Goal: Task Accomplishment & Management: Manage account settings

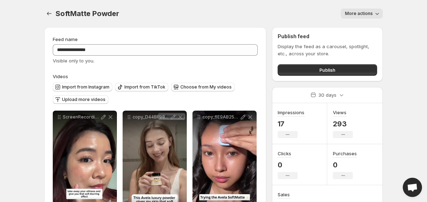
scroll to position [40, 0]
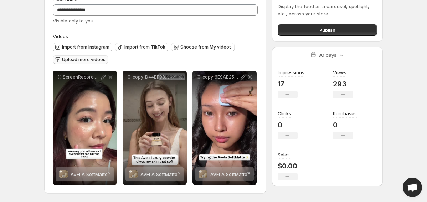
click at [101, 58] on span "Upload more videos" at bounding box center [84, 60] width 44 height 6
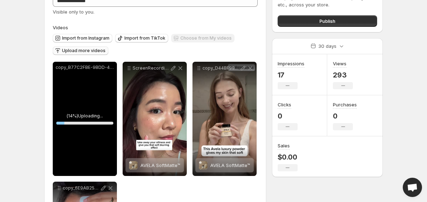
scroll to position [50, 0]
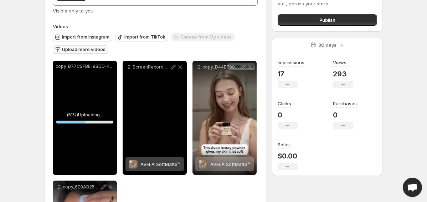
click at [172, 110] on div "ScreenRecording_[DATE] 15-46-55_1" at bounding box center [155, 118] width 64 height 114
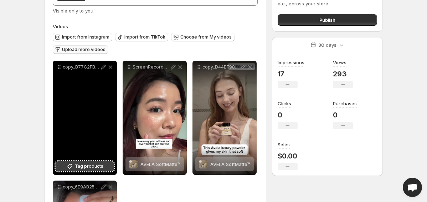
click at [108, 165] on button "Tag products" at bounding box center [85, 166] width 59 height 10
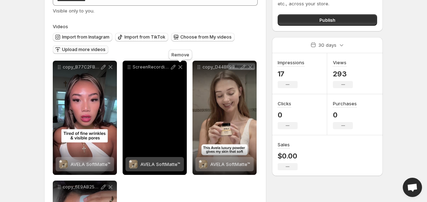
click at [182, 68] on icon at bounding box center [180, 66] width 7 height 7
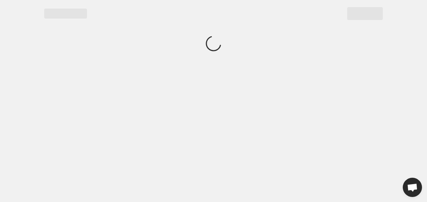
scroll to position [0, 0]
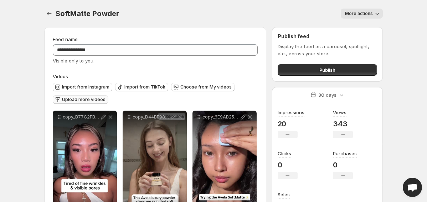
click at [86, 98] on span "Upload more videos" at bounding box center [84, 100] width 44 height 6
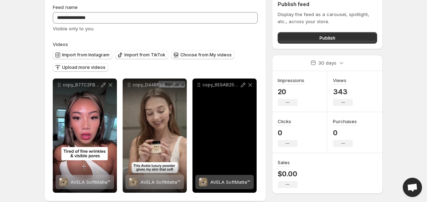
scroll to position [40, 0]
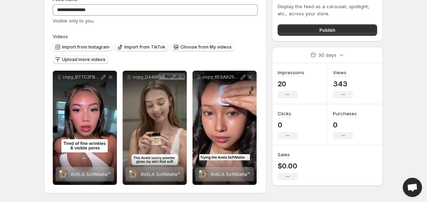
click at [89, 60] on span "Upload more videos" at bounding box center [84, 60] width 44 height 6
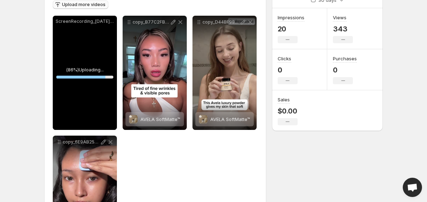
scroll to position [160, 0]
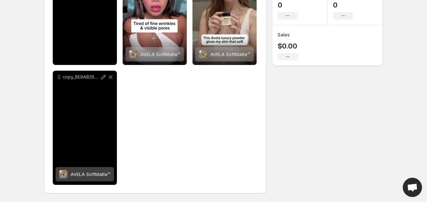
click at [163, 75] on div "**********" at bounding box center [155, 68] width 205 height 234
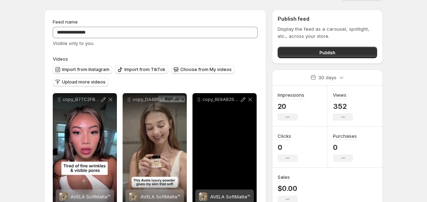
scroll to position [40, 0]
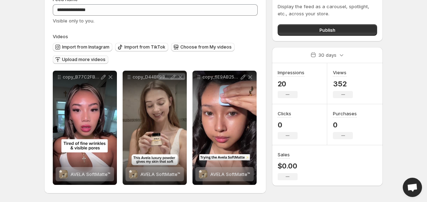
click at [94, 61] on span "Upload more videos" at bounding box center [84, 60] width 44 height 6
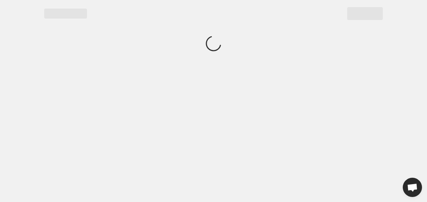
scroll to position [0, 0]
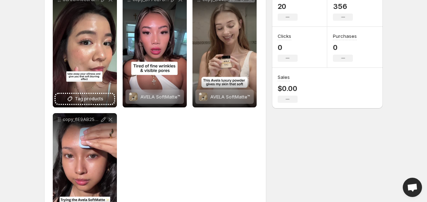
scroll to position [143, 0]
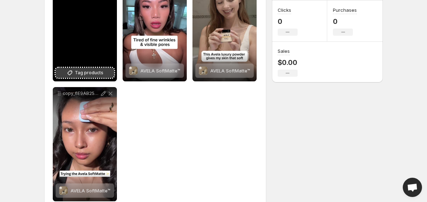
click at [103, 72] on button "Tag products" at bounding box center [85, 73] width 59 height 10
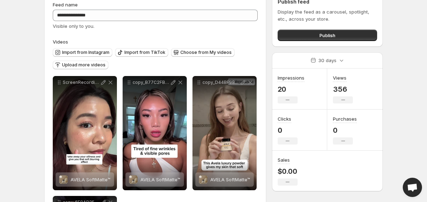
scroll to position [33, 0]
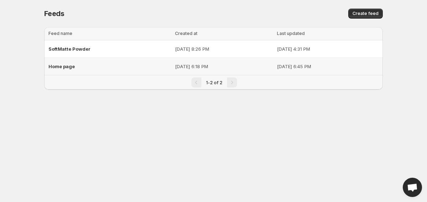
click at [111, 65] on div "Home page" at bounding box center [110, 66] width 122 height 13
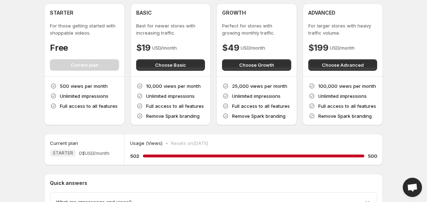
scroll to position [30, 0]
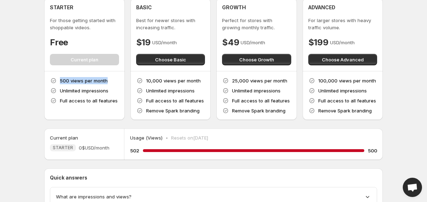
drag, startPoint x: 57, startPoint y: 79, endPoint x: 113, endPoint y: 77, distance: 56.4
click at [113, 77] on div "500 views per month Unlimited impressions Full access to all features" at bounding box center [84, 90] width 69 height 27
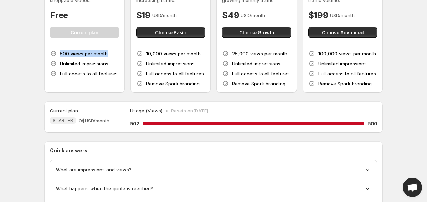
scroll to position [58, 0]
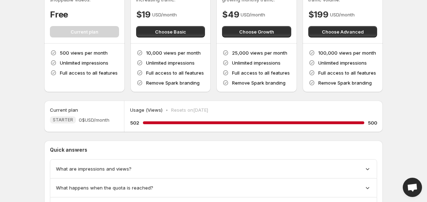
click at [296, 110] on div "Usage (Views) • Resets on [DATE]" at bounding box center [253, 109] width 247 height 7
click at [171, 165] on div "What are impressions and views?" at bounding box center [213, 168] width 315 height 7
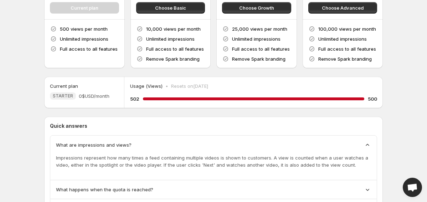
scroll to position [90, 0]
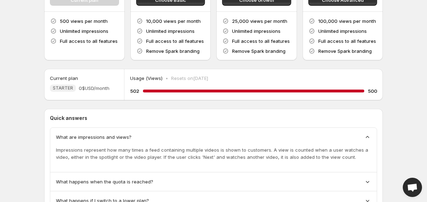
click at [224, 135] on div "What are impressions and views?" at bounding box center [213, 136] width 315 height 7
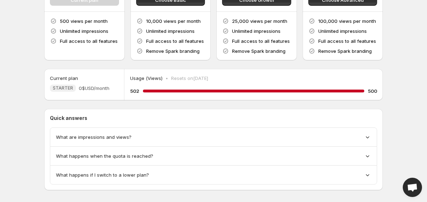
click at [162, 155] on div "What happens when the quota is reached?" at bounding box center [213, 155] width 315 height 7
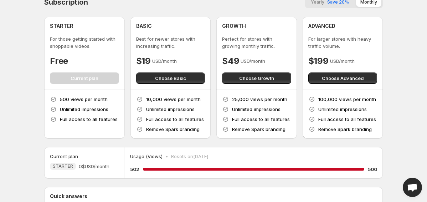
scroll to position [0, 0]
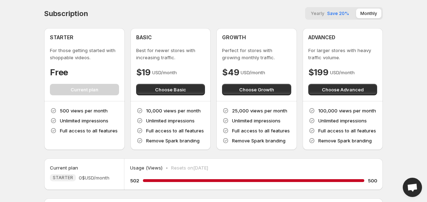
click at [94, 91] on div "STARTER For those getting started with shoppable videos. Free Current plan" at bounding box center [84, 64] width 69 height 61
click at [56, 112] on icon at bounding box center [53, 110] width 7 height 7
click at [137, 167] on p "Usage (Views)" at bounding box center [146, 167] width 32 height 7
click at [325, 13] on span "Yearly" at bounding box center [318, 13] width 14 height 5
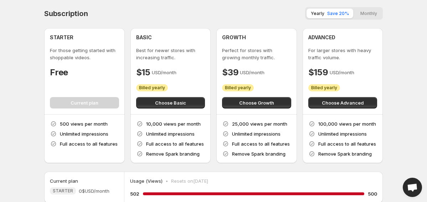
click at [362, 9] on button "Monthly" at bounding box center [368, 14] width 25 height 10
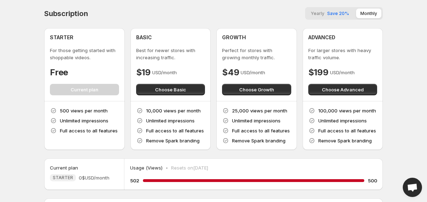
click at [341, 14] on span "Save 20%" at bounding box center [338, 13] width 22 height 5
